Goal: Task Accomplishment & Management: Manage account settings

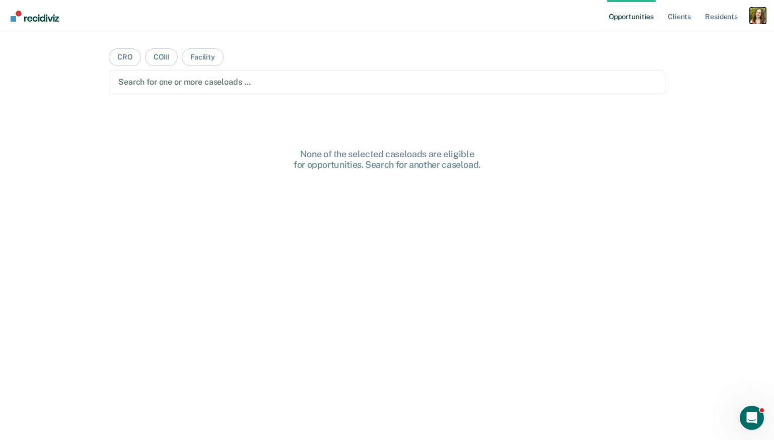
click at [756, 18] on div "Profile dropdown button" at bounding box center [758, 16] width 16 height 16
click at [685, 40] on link "Profile" at bounding box center [717, 41] width 81 height 9
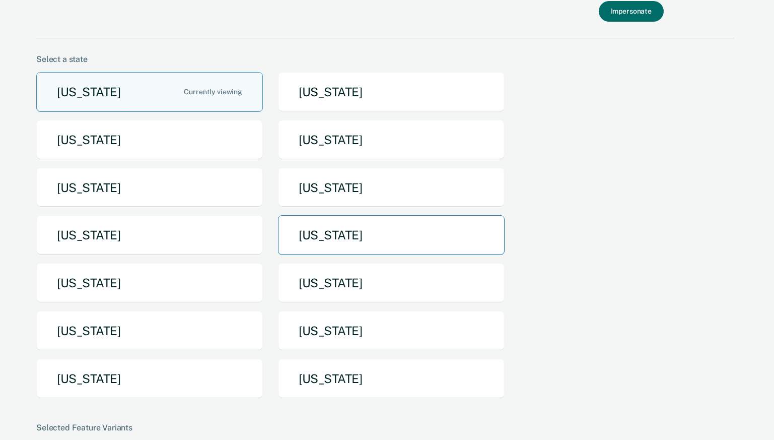
scroll to position [71, 0]
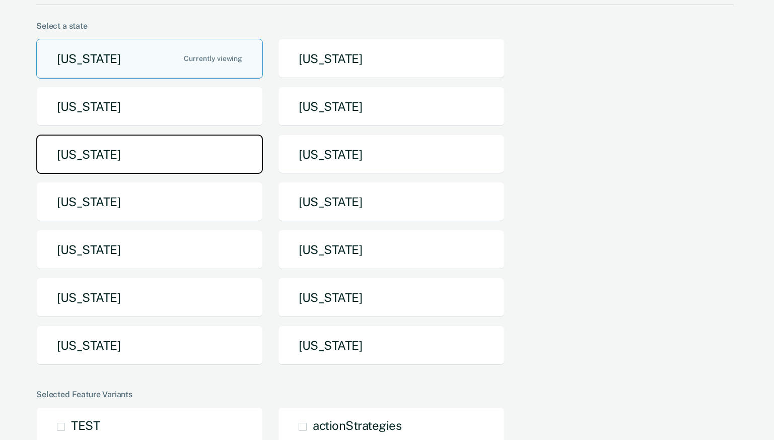
click at [166, 162] on button "[US_STATE]" at bounding box center [149, 154] width 227 height 40
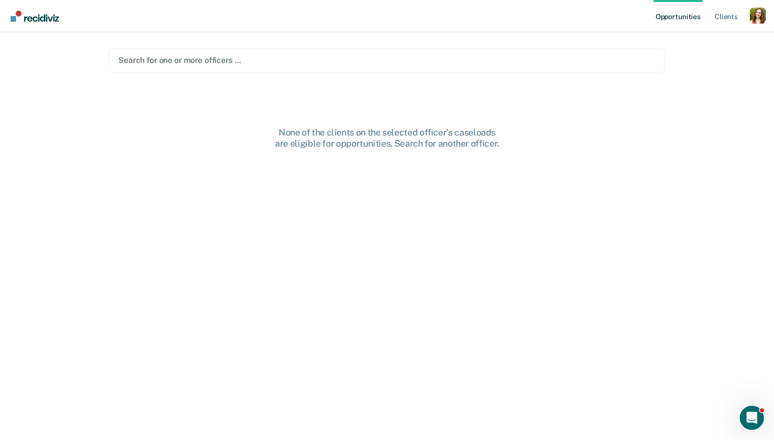
click at [379, 57] on div at bounding box center [386, 60] width 537 height 12
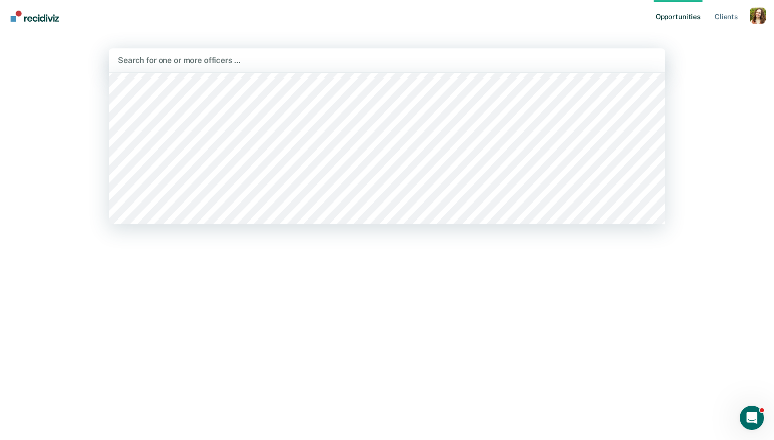
scroll to position [114, 0]
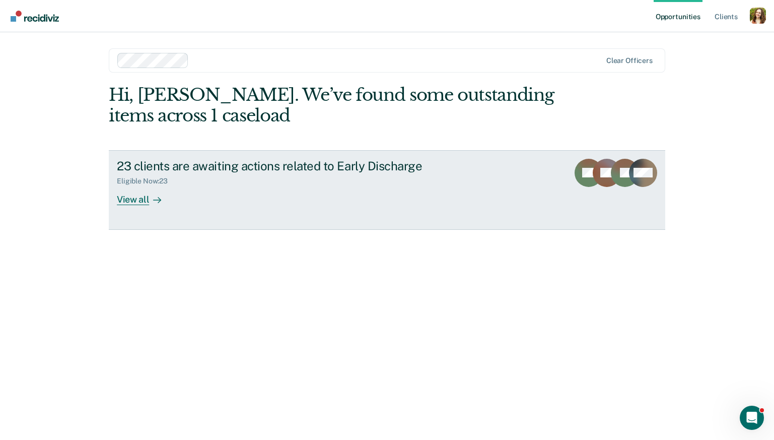
click at [151, 200] on div at bounding box center [155, 199] width 12 height 12
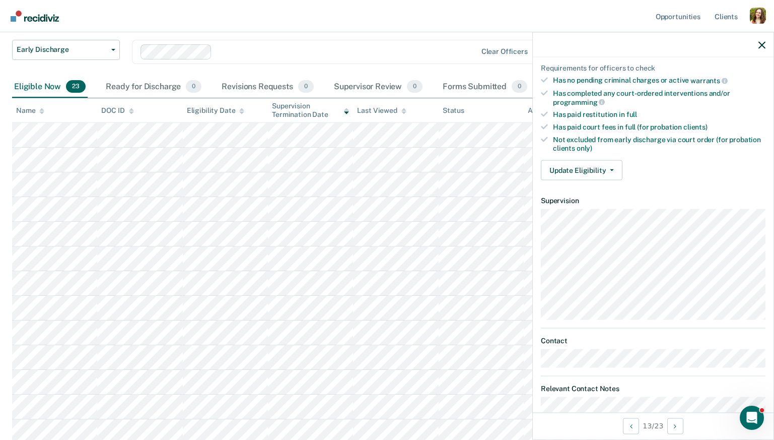
scroll to position [24, 0]
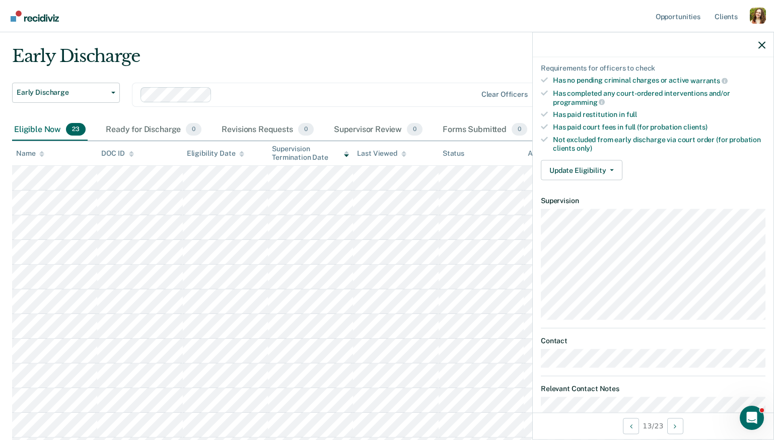
click at [240, 155] on icon at bounding box center [241, 155] width 5 height 3
click at [239, 151] on icon at bounding box center [241, 154] width 5 height 7
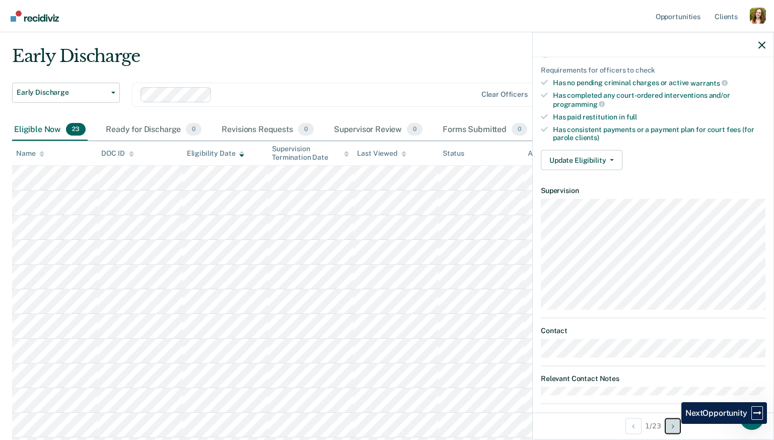
click at [674, 424] on icon "Next Opportunity" at bounding box center [673, 425] width 3 height 7
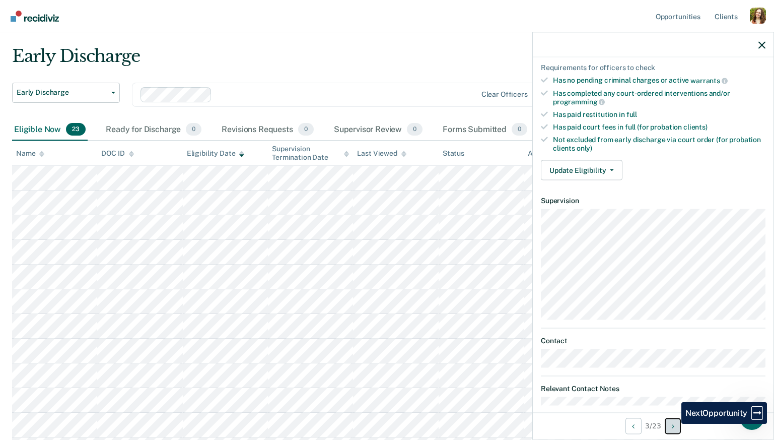
click at [674, 424] on icon "Next Opportunity" at bounding box center [673, 425] width 3 height 7
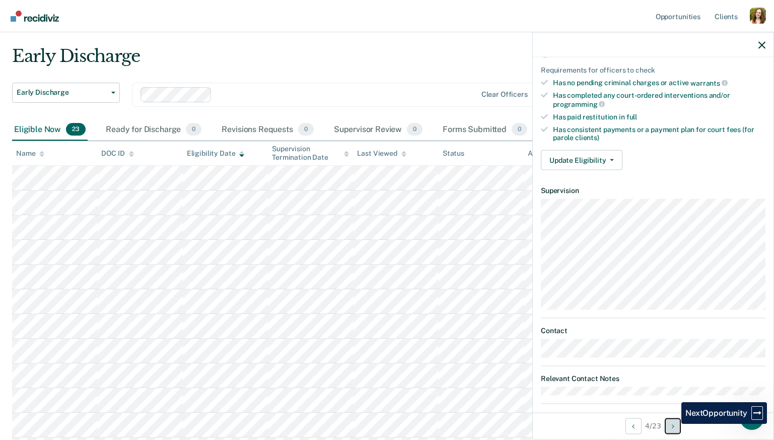
click at [674, 424] on icon "Next Opportunity" at bounding box center [673, 425] width 3 height 7
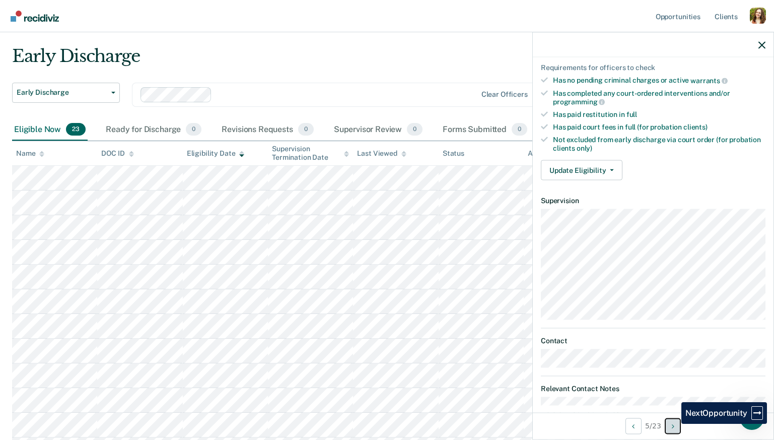
click at [674, 424] on icon "Next Opportunity" at bounding box center [673, 425] width 3 height 7
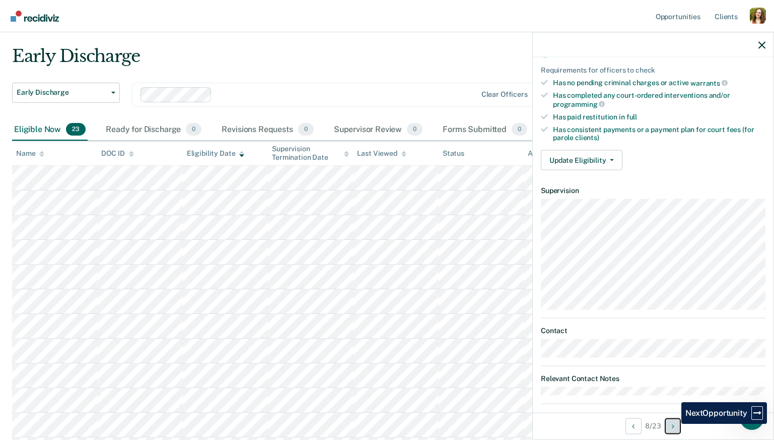
click at [674, 424] on icon "Next Opportunity" at bounding box center [673, 425] width 3 height 7
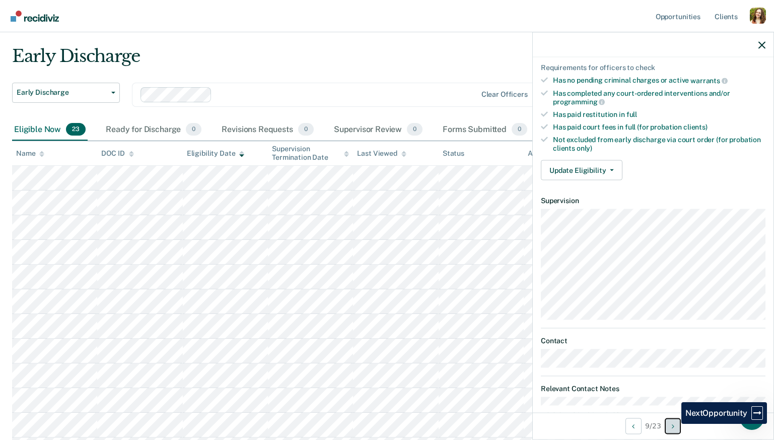
click at [674, 424] on icon "Next Opportunity" at bounding box center [673, 425] width 3 height 7
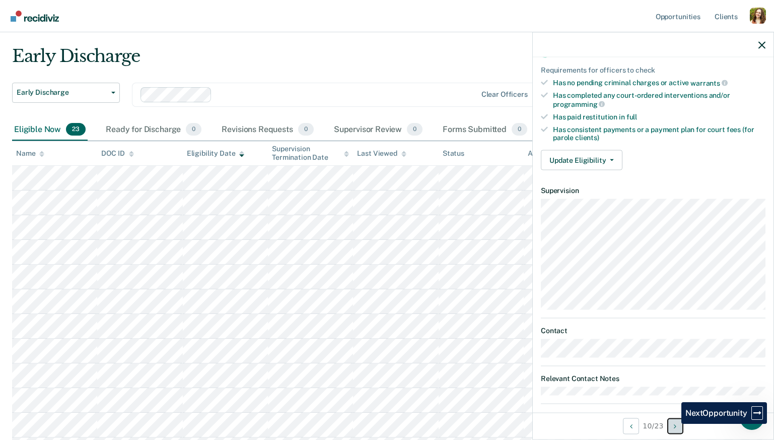
click at [674, 424] on button "Next Opportunity" at bounding box center [675, 426] width 16 height 16
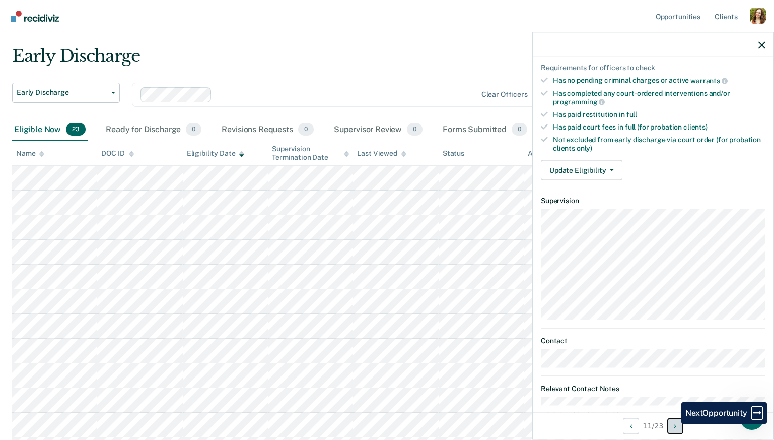
click at [674, 424] on icon "Next Opportunity" at bounding box center [675, 425] width 3 height 7
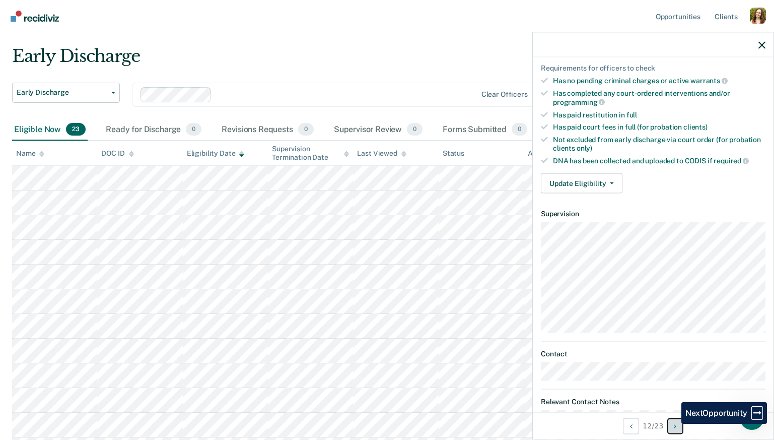
click at [674, 424] on button "Next Opportunity" at bounding box center [675, 426] width 16 height 16
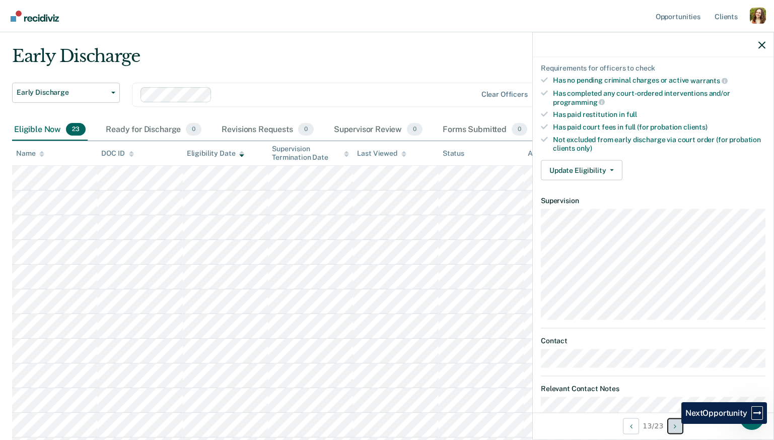
click at [674, 424] on button "Next Opportunity" at bounding box center [675, 426] width 16 height 16
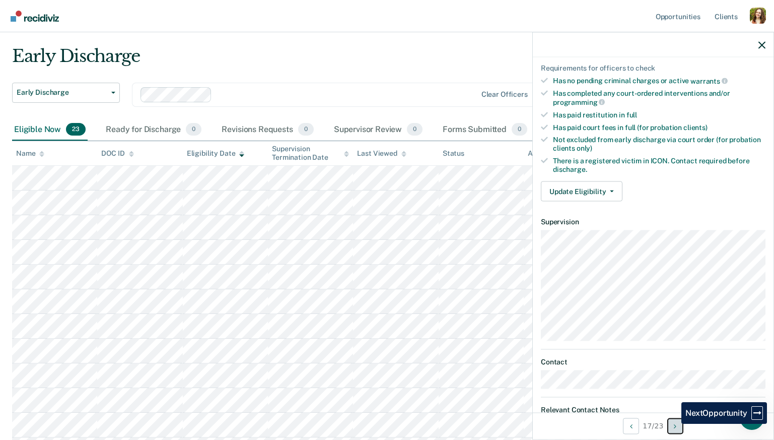
click at [674, 424] on button "Next Opportunity" at bounding box center [675, 426] width 16 height 16
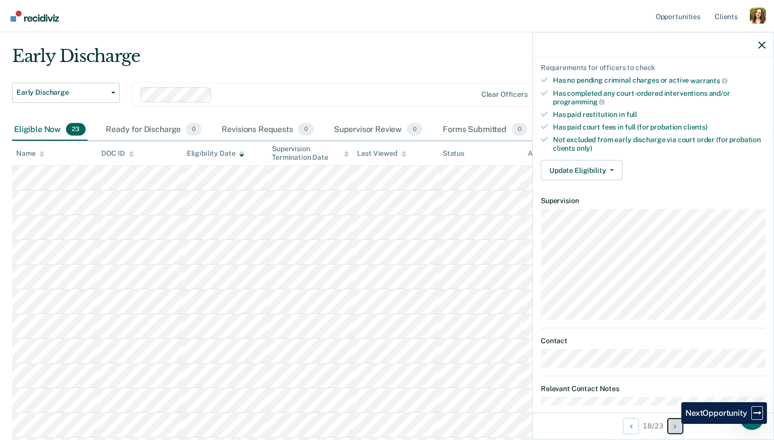
click at [674, 424] on button "Next Opportunity" at bounding box center [675, 426] width 16 height 16
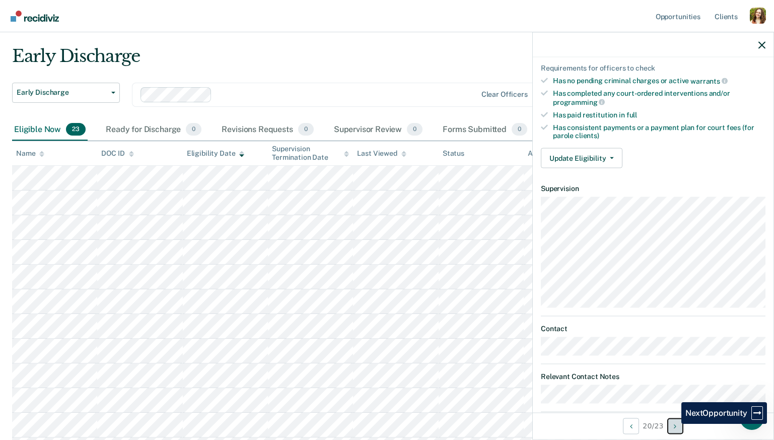
click at [674, 424] on button "Next Opportunity" at bounding box center [675, 426] width 16 height 16
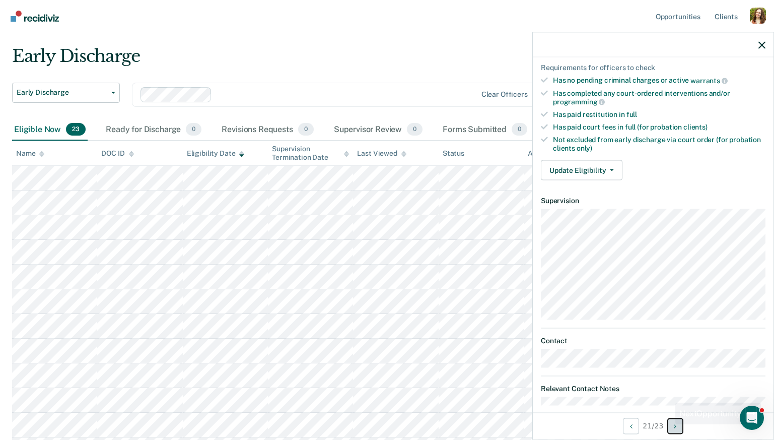
click at [670, 425] on button "Next Opportunity" at bounding box center [675, 426] width 16 height 16
click at [671, 425] on button "Next Opportunity" at bounding box center [675, 426] width 16 height 16
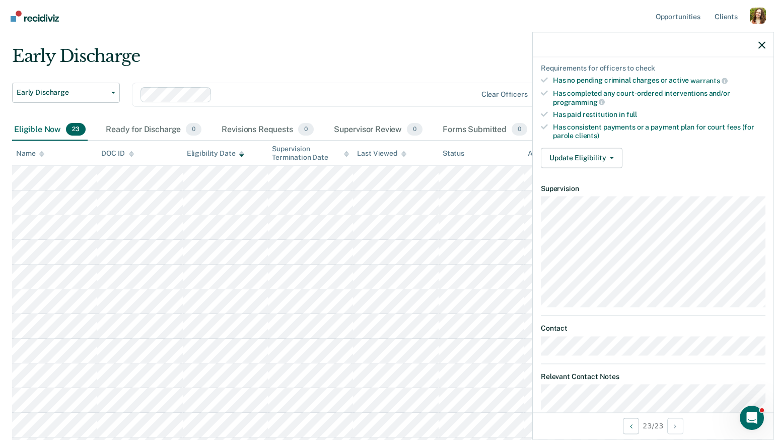
scroll to position [0, 0]
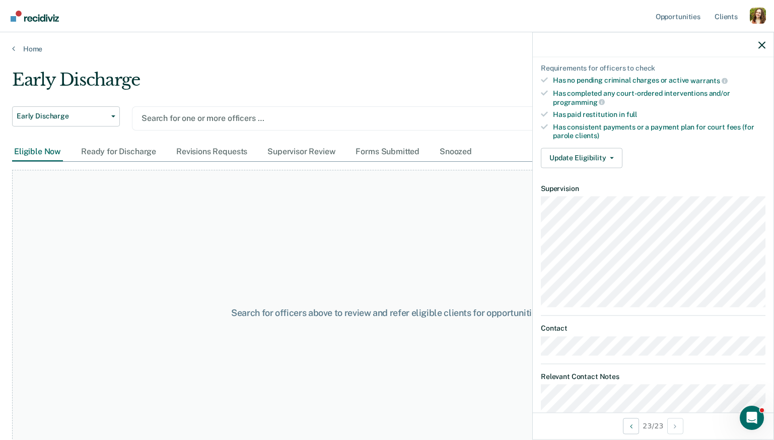
click at [199, 118] on div at bounding box center [336, 118] width 389 height 12
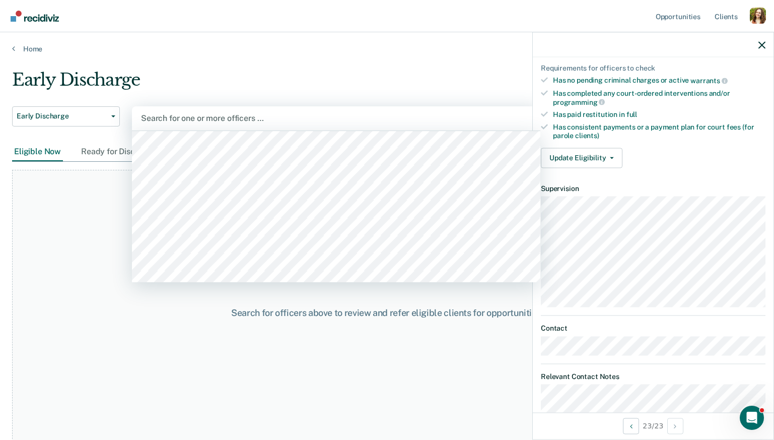
scroll to position [622, 0]
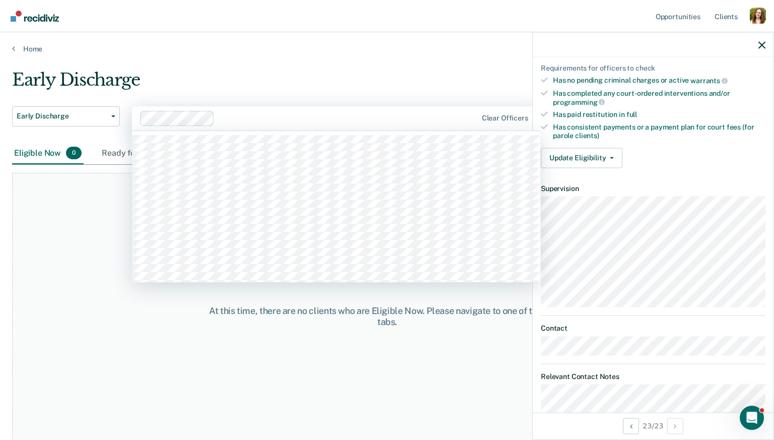
click at [234, 120] on div at bounding box center [348, 118] width 258 height 12
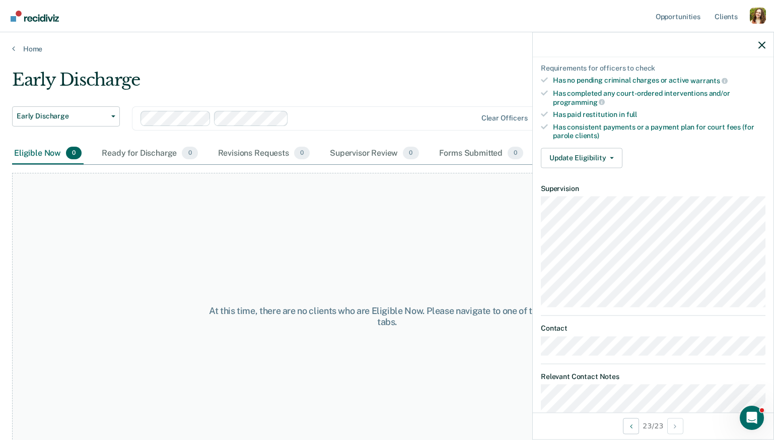
click at [293, 119] on input "text" at bounding box center [294, 118] width 2 height 10
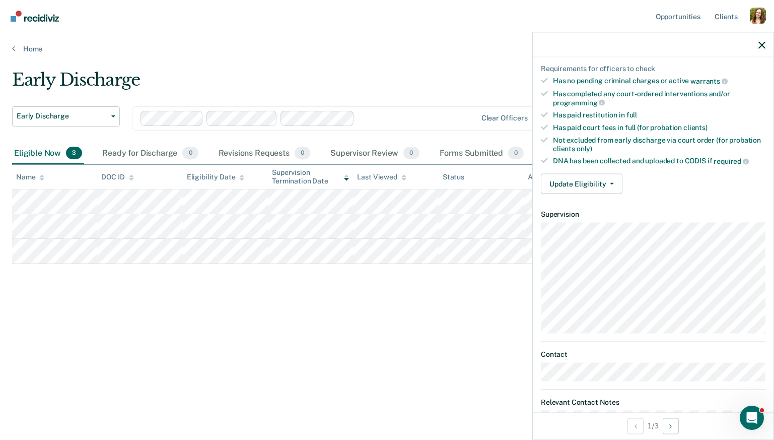
scroll to position [237, 0]
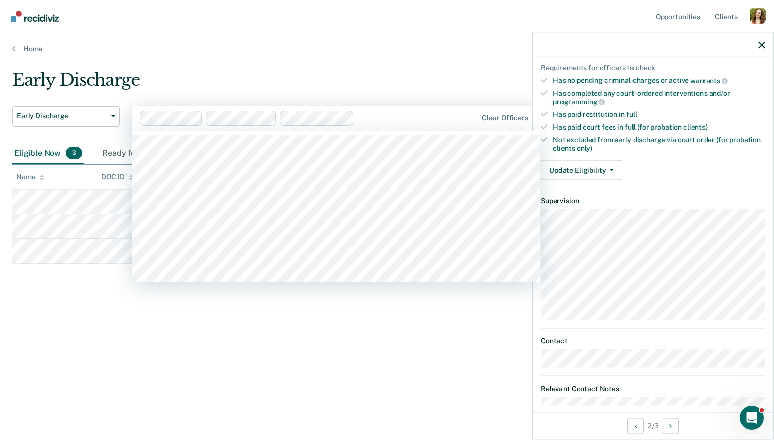
click at [361, 119] on div at bounding box center [417, 118] width 118 height 12
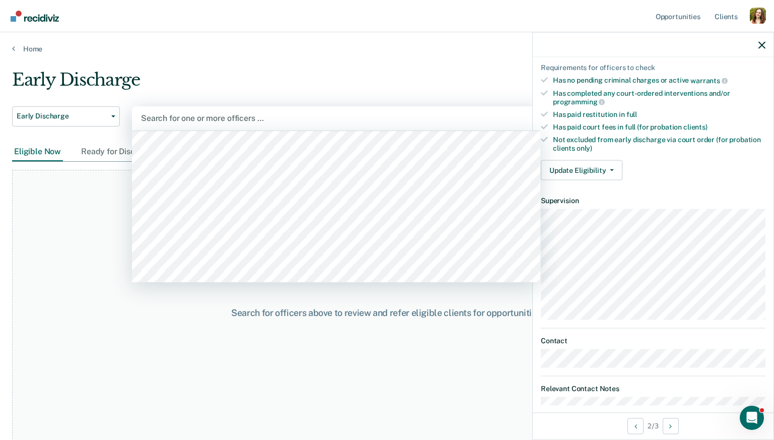
scroll to position [875, 0]
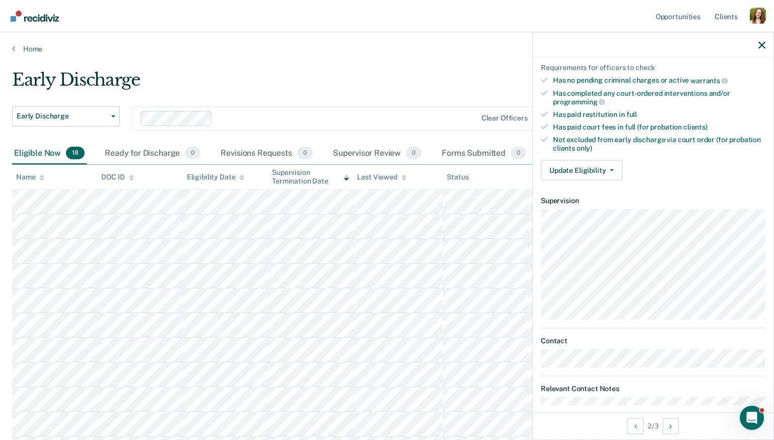
click at [152, 200] on div "Loading data..." at bounding box center [387, 216] width 718 height 46
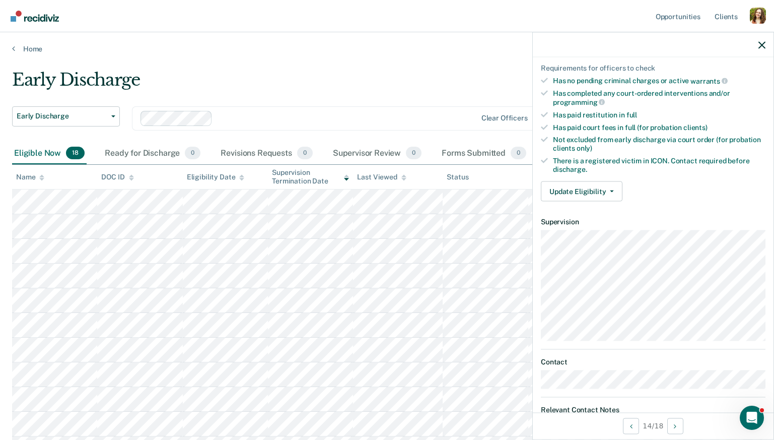
click at [347, 179] on icon at bounding box center [346, 179] width 5 height 3
click at [241, 180] on icon at bounding box center [241, 177] width 5 height 7
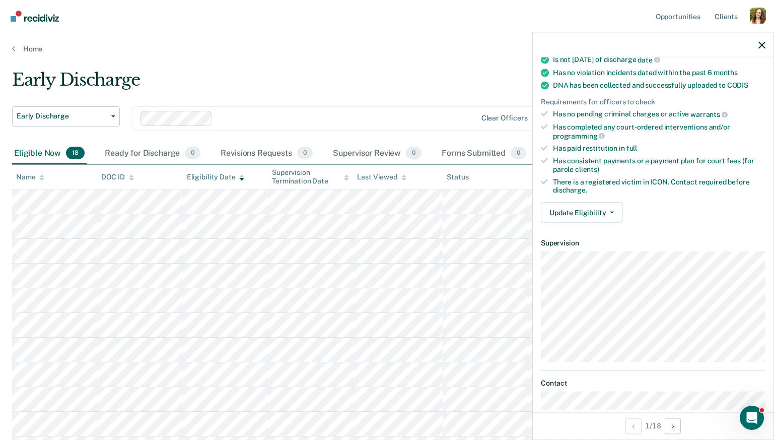
scroll to position [279, 0]
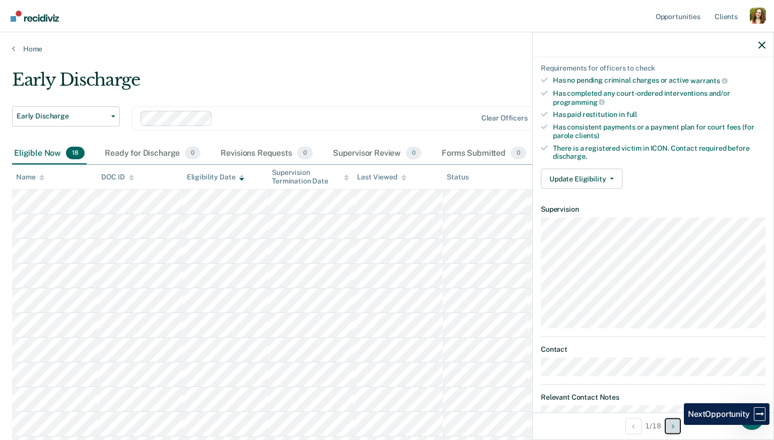
click at [676, 425] on button "Next Opportunity" at bounding box center [673, 426] width 16 height 16
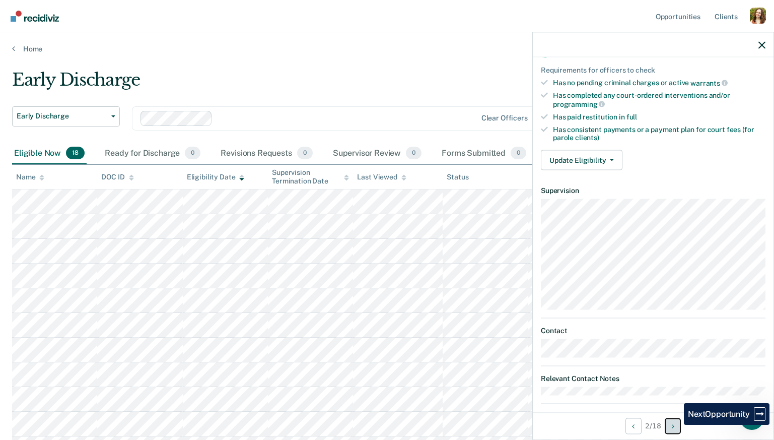
click at [676, 425] on button "Next Opportunity" at bounding box center [673, 426] width 16 height 16
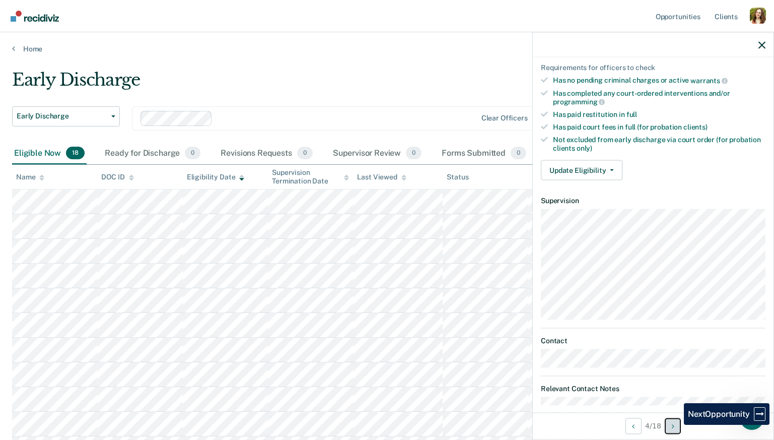
click at [676, 425] on button "Next Opportunity" at bounding box center [673, 426] width 16 height 16
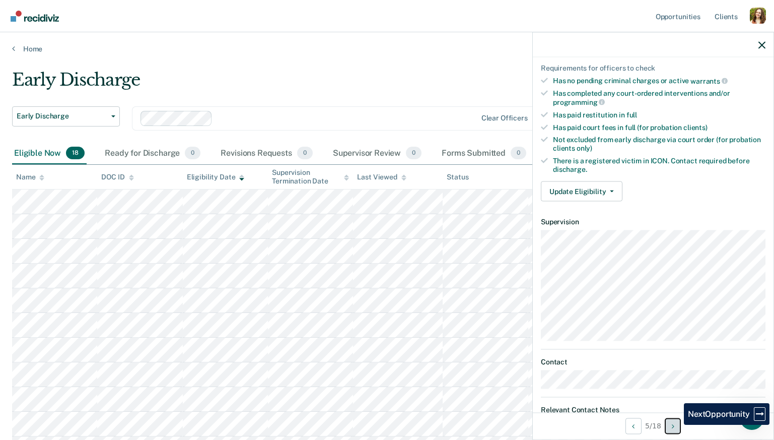
click at [676, 425] on button "Next Opportunity" at bounding box center [673, 426] width 16 height 16
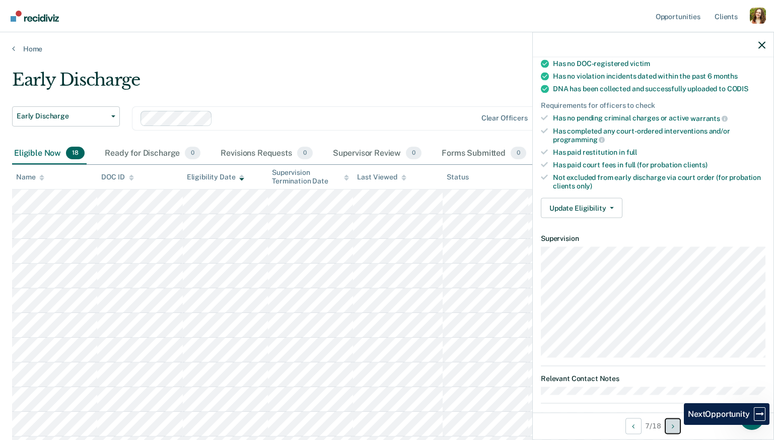
click at [676, 425] on button "Next Opportunity" at bounding box center [673, 426] width 16 height 16
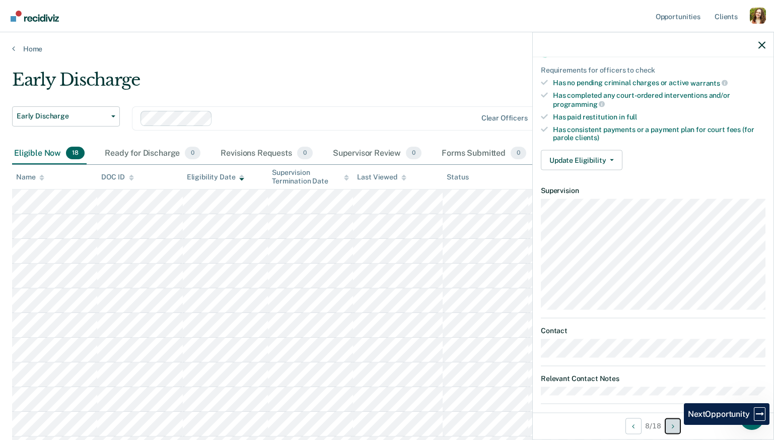
click at [676, 425] on button "Next Opportunity" at bounding box center [673, 426] width 16 height 16
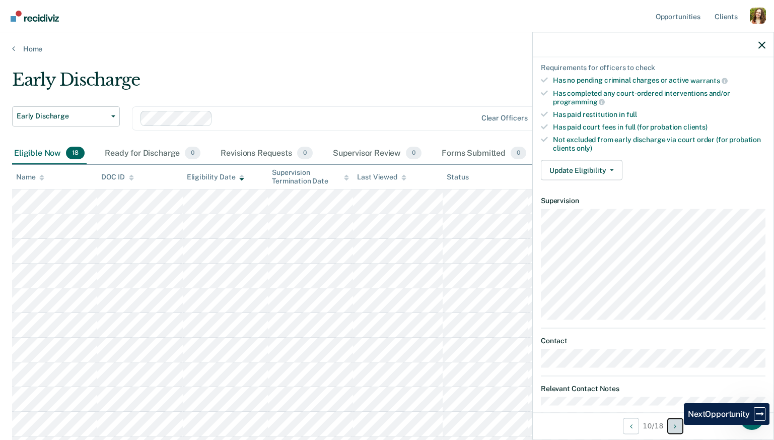
click at [676, 425] on icon "Next Opportunity" at bounding box center [675, 425] width 3 height 7
click at [676, 425] on button "Next Opportunity" at bounding box center [675, 426] width 16 height 16
click at [676, 425] on icon "Next Opportunity" at bounding box center [675, 425] width 3 height 7
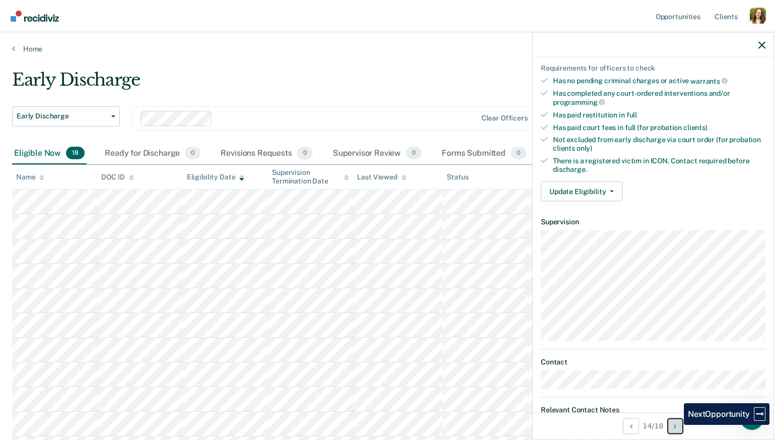
click at [676, 425] on icon "Next Opportunity" at bounding box center [675, 425] width 3 height 7
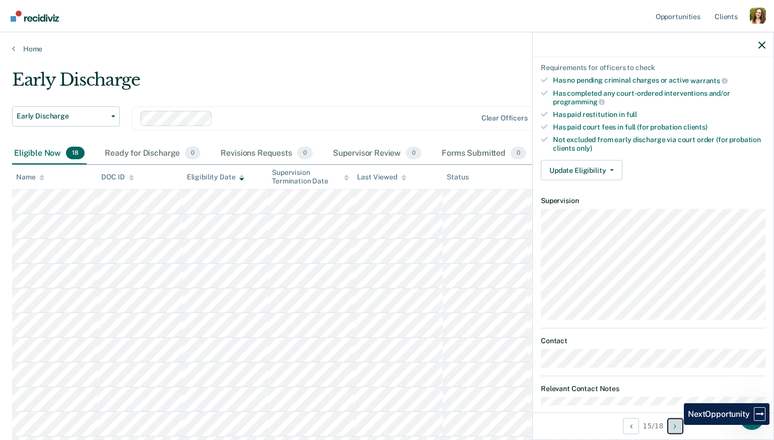
click at [676, 425] on icon "Next Opportunity" at bounding box center [675, 425] width 3 height 7
click at [676, 425] on button "Next Opportunity" at bounding box center [675, 426] width 16 height 16
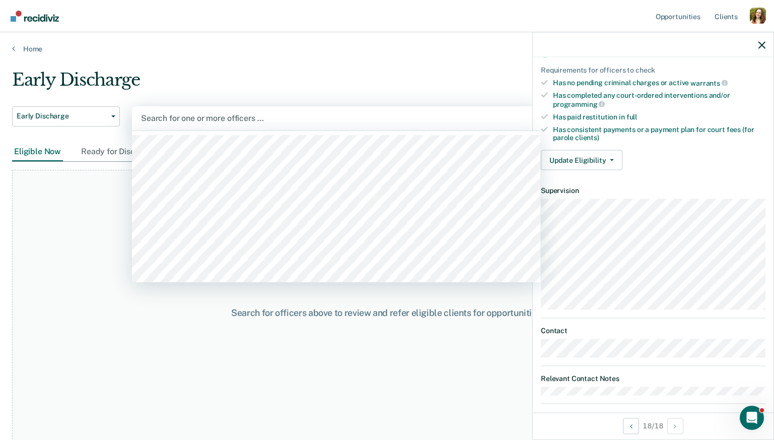
click at [201, 117] on div at bounding box center [336, 118] width 390 height 12
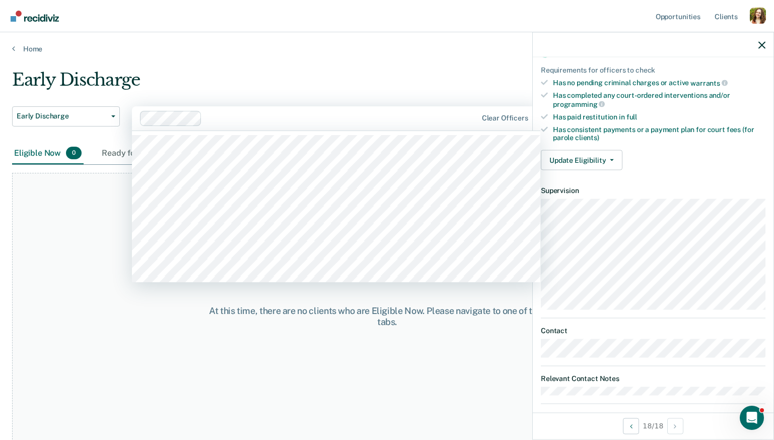
click at [213, 121] on div at bounding box center [341, 118] width 271 height 12
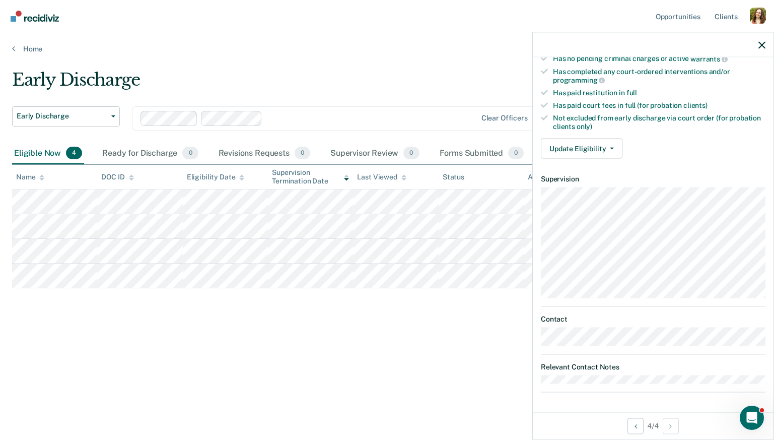
scroll to position [237, 0]
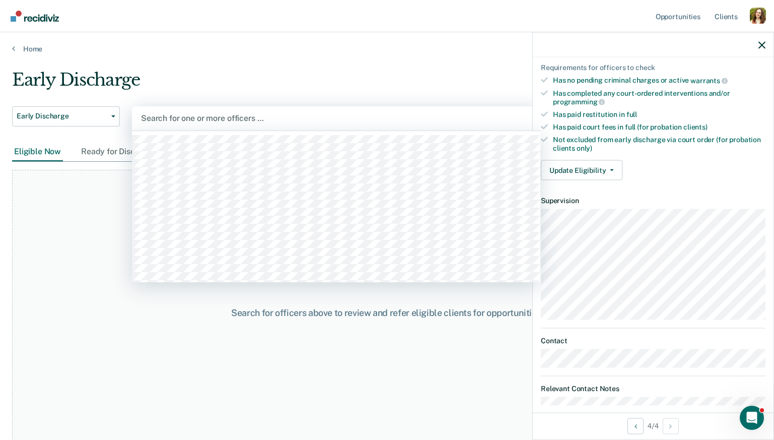
click at [189, 118] on div at bounding box center [336, 118] width 390 height 12
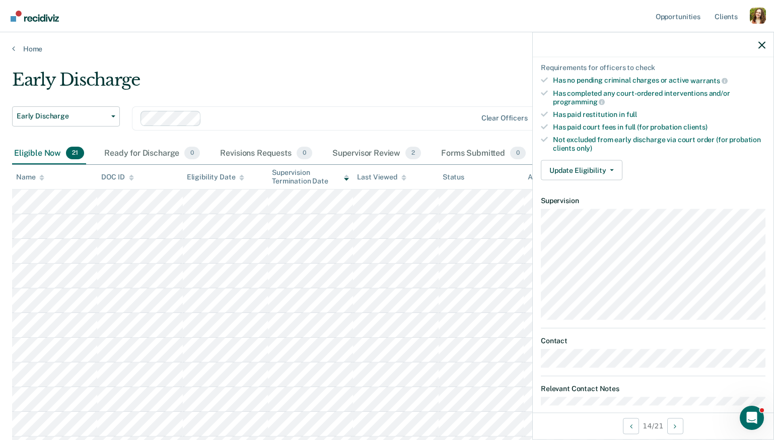
click at [241, 179] on icon at bounding box center [241, 179] width 5 height 3
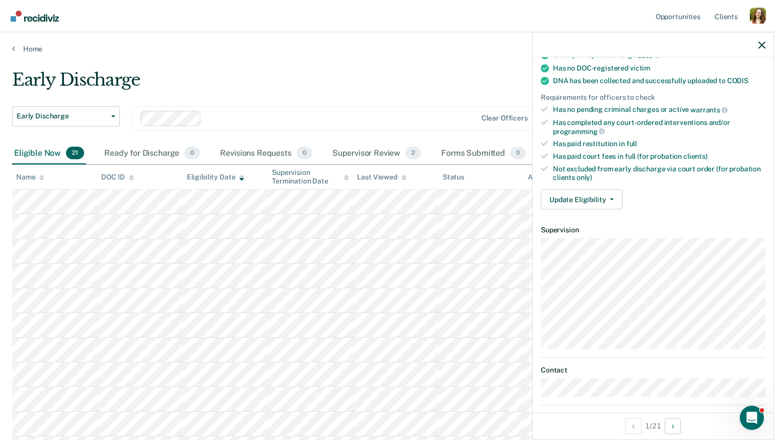
scroll to position [266, 0]
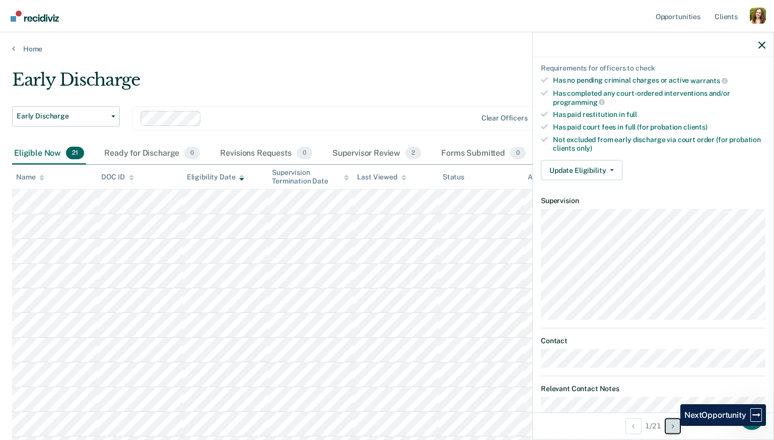
click at [673, 426] on icon "Next Opportunity" at bounding box center [673, 425] width 3 height 7
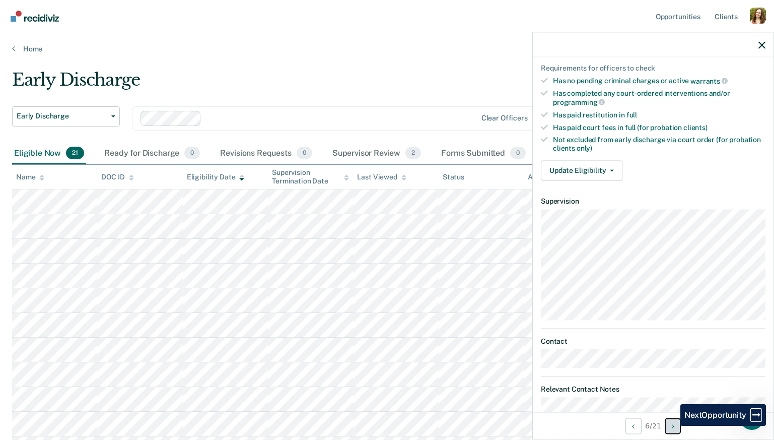
click at [673, 426] on icon "Next Opportunity" at bounding box center [673, 425] width 3 height 7
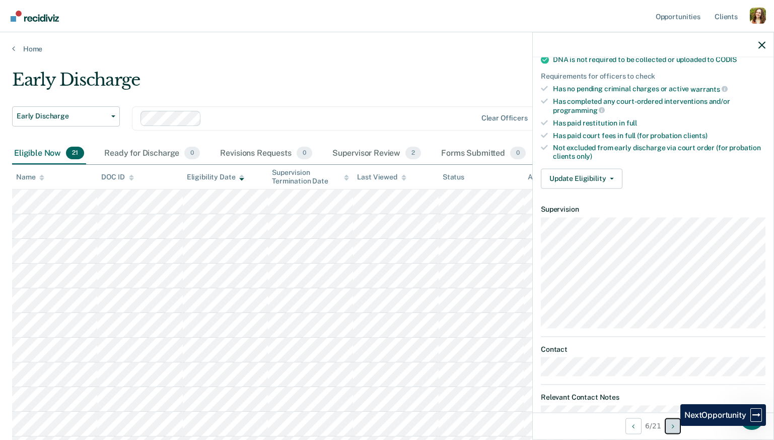
click at [673, 426] on icon "Next Opportunity" at bounding box center [673, 425] width 3 height 7
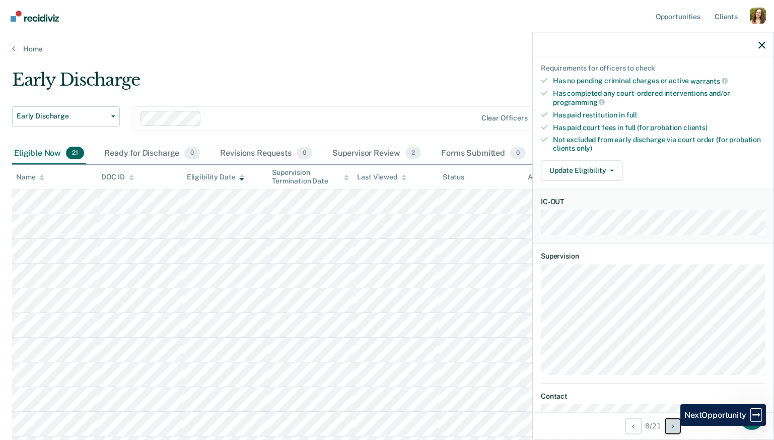
click at [673, 426] on icon "Next Opportunity" at bounding box center [673, 425] width 3 height 7
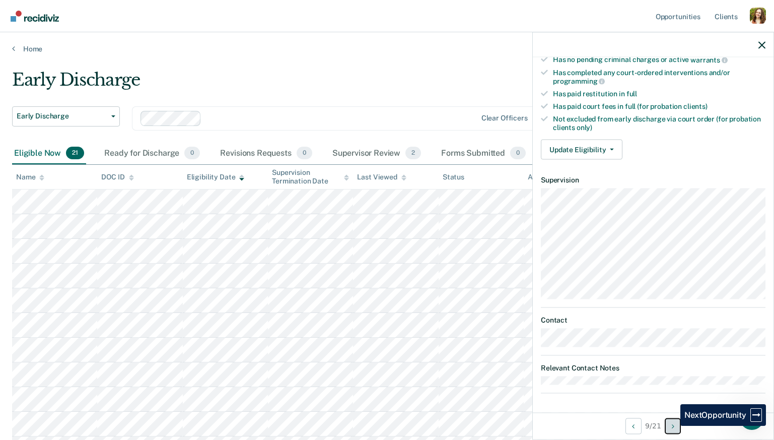
scroll to position [237, 0]
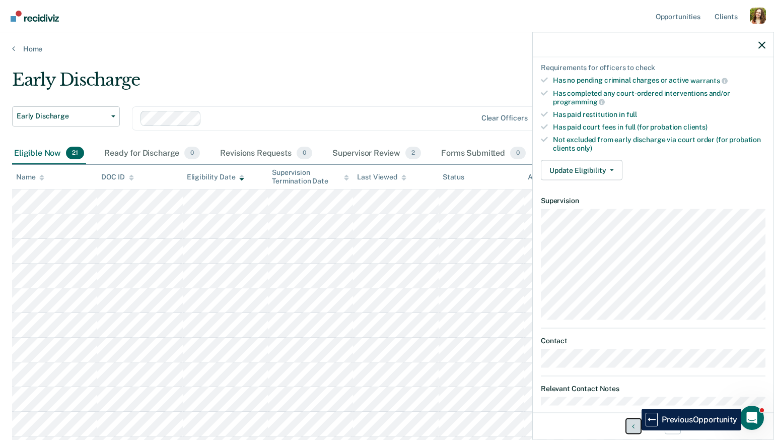
click at [634, 430] on button "Previous Opportunity" at bounding box center [634, 426] width 16 height 16
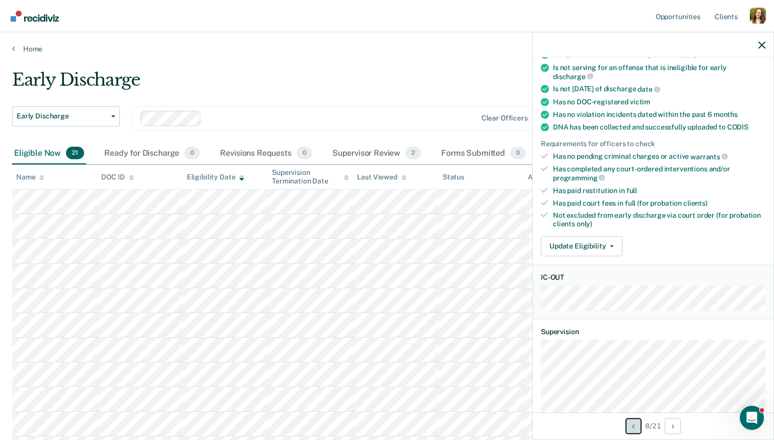
scroll to position [182, 0]
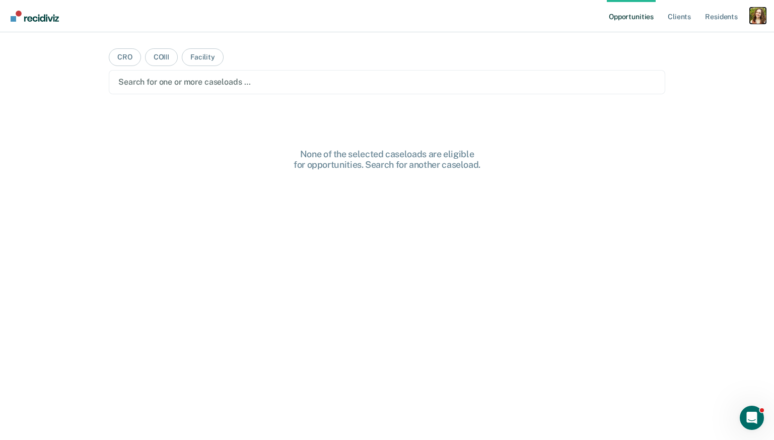
click at [758, 11] on div "Profile dropdown button" at bounding box center [758, 16] width 16 height 16
click at [697, 37] on link "Profile" at bounding box center [717, 41] width 81 height 9
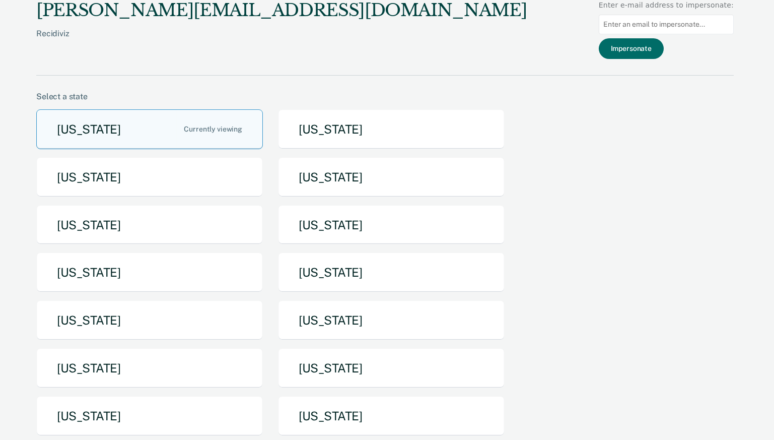
click at [634, 30] on input at bounding box center [666, 25] width 135 height 20
paste input "JGRANLUN@PA.GOV"
type input "JGRANLUN@PA.GOV"
click at [639, 47] on button "Impersonate" at bounding box center [631, 48] width 65 height 21
